Goal: Task Accomplishment & Management: Use online tool/utility

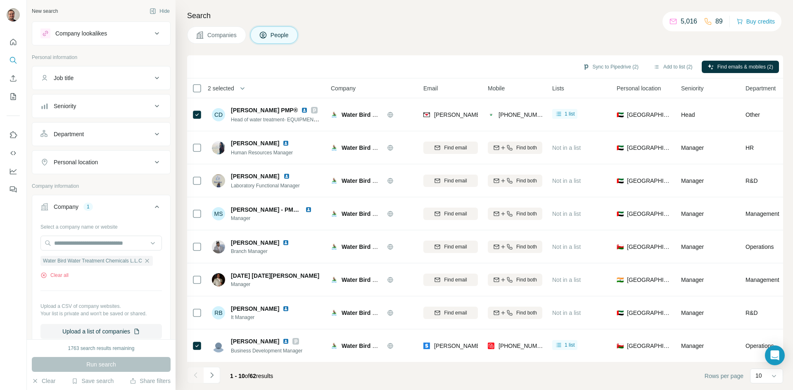
scroll to position [6, 0]
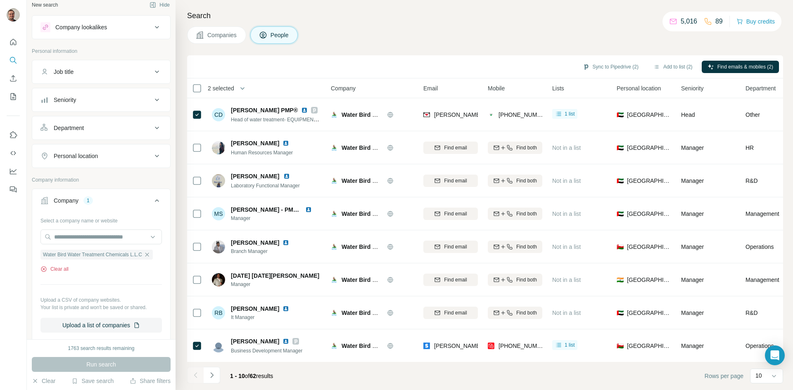
click at [59, 268] on button "Clear all" at bounding box center [54, 269] width 28 height 7
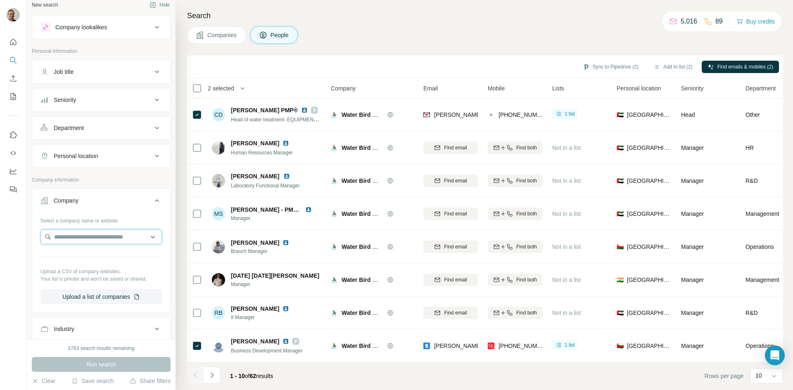
click at [60, 238] on input "text" at bounding box center [100, 237] width 121 height 15
type input "**********"
click at [79, 257] on p "OSMOSUN® - Water Solutions" at bounding box center [104, 256] width 80 height 8
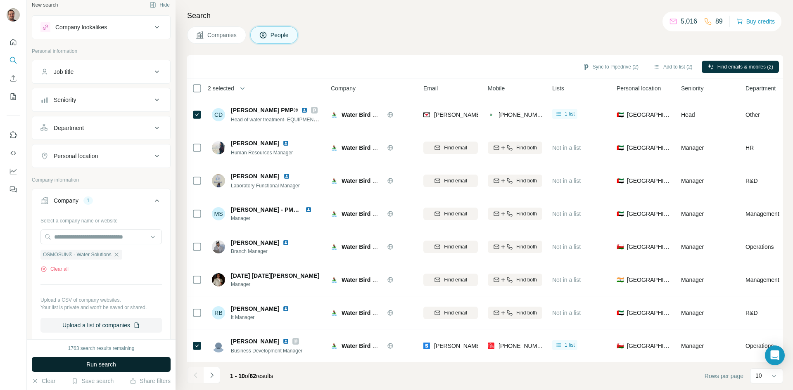
click at [148, 365] on button "Run search" at bounding box center [101, 364] width 139 height 15
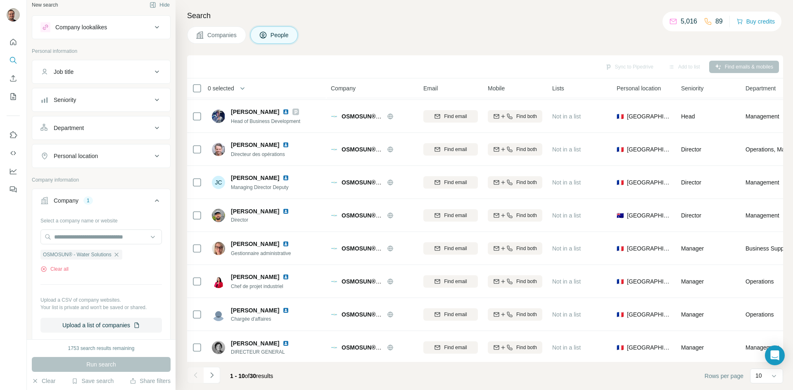
scroll to position [71, 0]
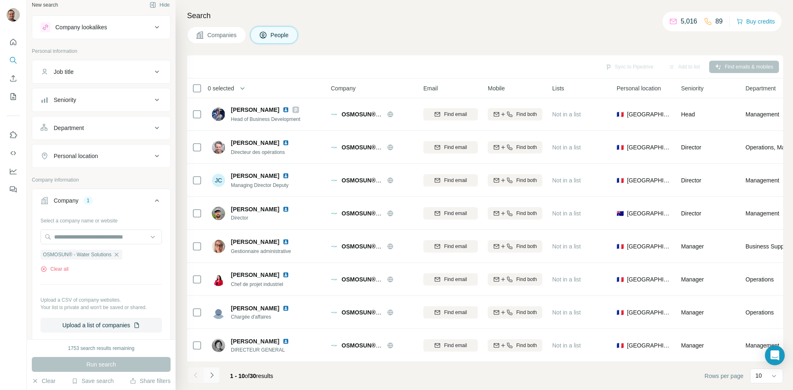
click at [216, 376] on icon "Navigate to next page" at bounding box center [212, 375] width 8 height 8
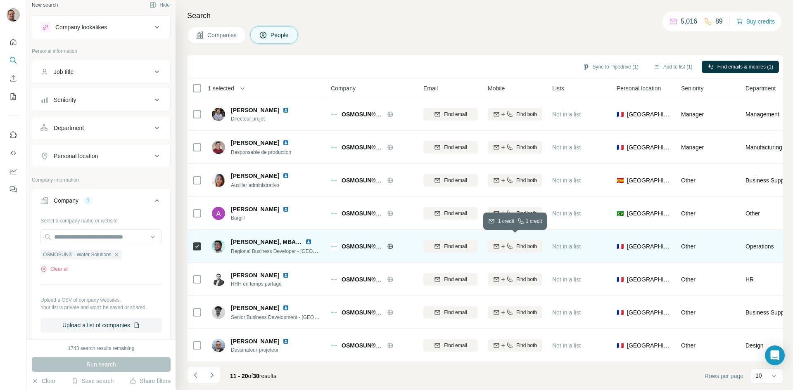
click at [525, 243] on span "Find both" at bounding box center [526, 246] width 21 height 7
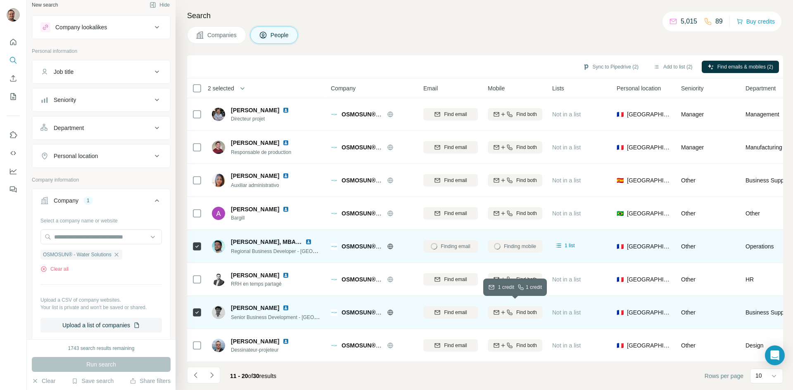
click at [523, 309] on span "Find both" at bounding box center [526, 312] width 21 height 7
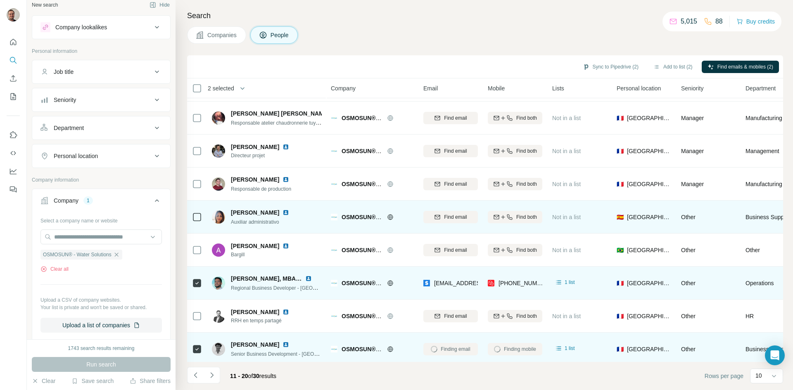
scroll to position [0, 0]
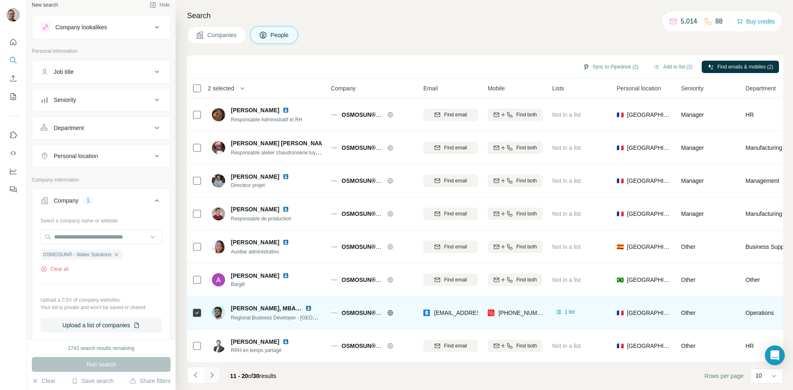
click at [212, 378] on icon "Navigate to next page" at bounding box center [212, 375] width 8 height 8
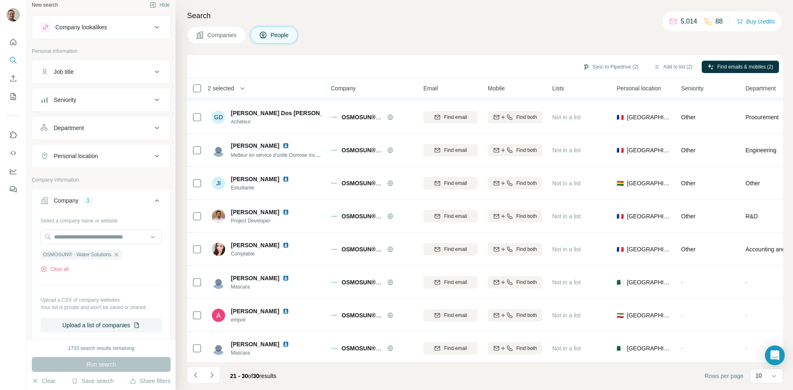
scroll to position [71, 0]
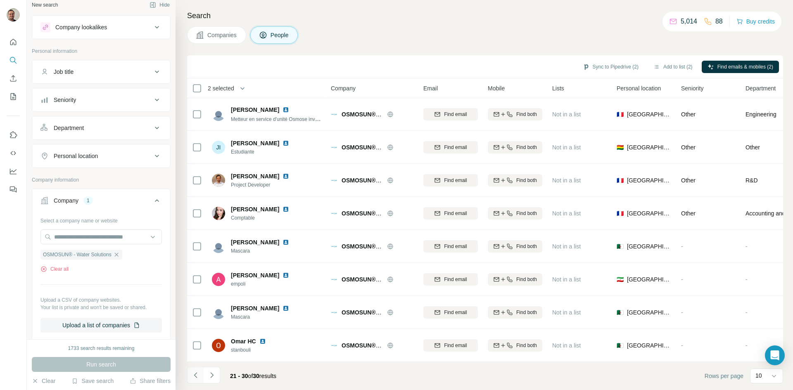
click at [197, 376] on icon "Navigate to previous page" at bounding box center [196, 375] width 8 height 8
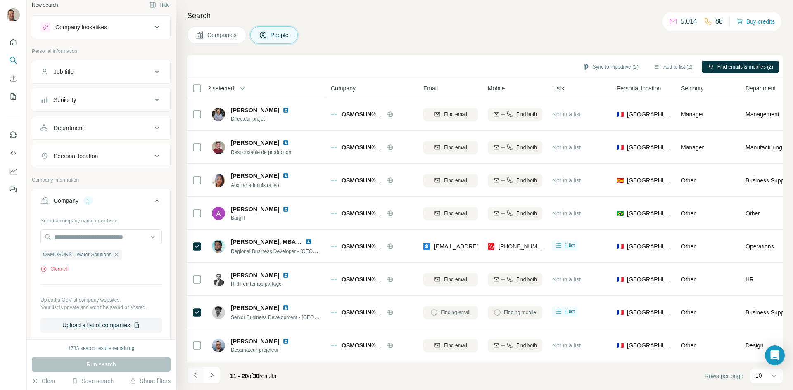
click at [197, 376] on icon "Navigate to previous page" at bounding box center [196, 375] width 8 height 8
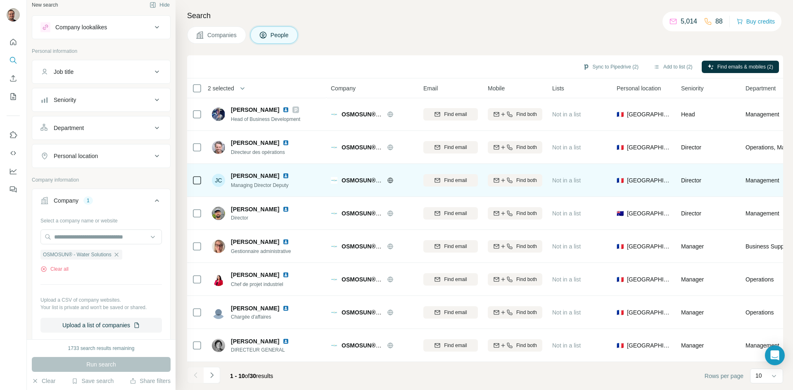
scroll to position [0, 0]
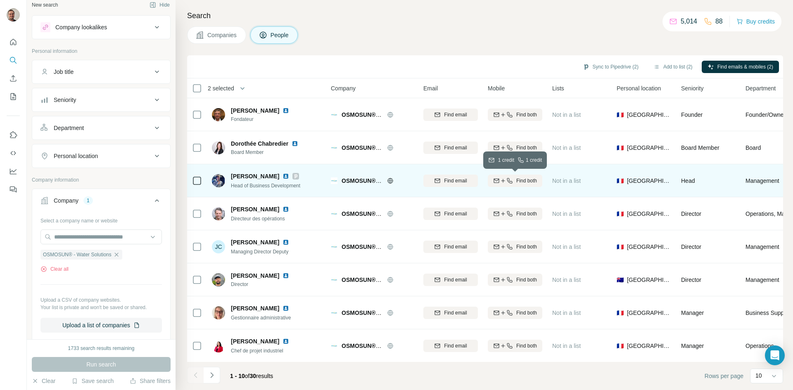
click at [530, 183] on span "Find both" at bounding box center [526, 180] width 21 height 7
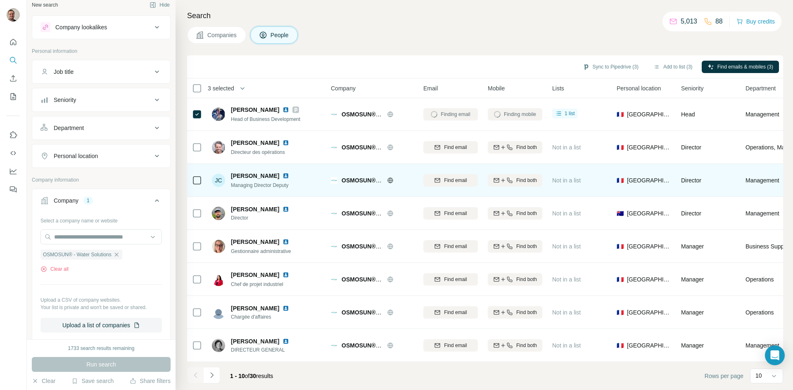
scroll to position [71, 0]
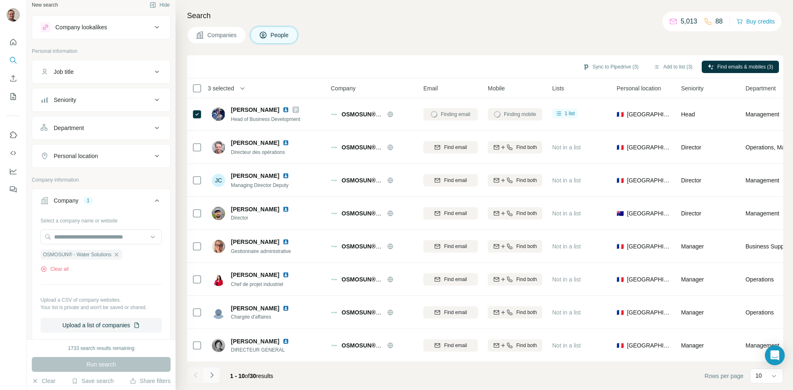
click at [209, 373] on icon "Navigate to next page" at bounding box center [212, 375] width 8 height 8
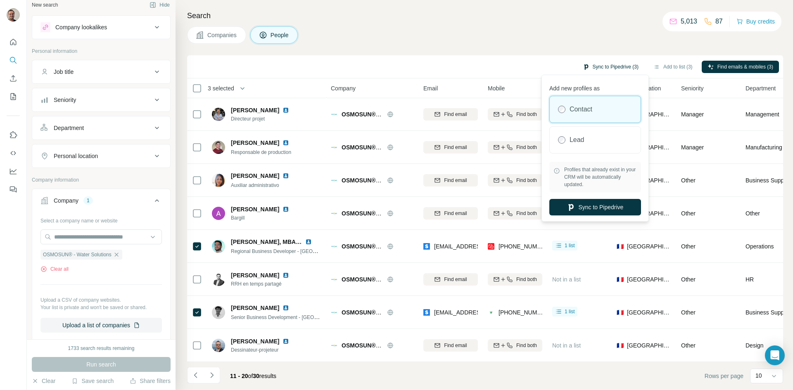
click at [622, 65] on button "Sync to Pipedrive (3)" at bounding box center [610, 67] width 67 height 12
click at [604, 206] on button "Sync to Pipedrive" at bounding box center [595, 207] width 92 height 17
